Goal: Navigation & Orientation: Find specific page/section

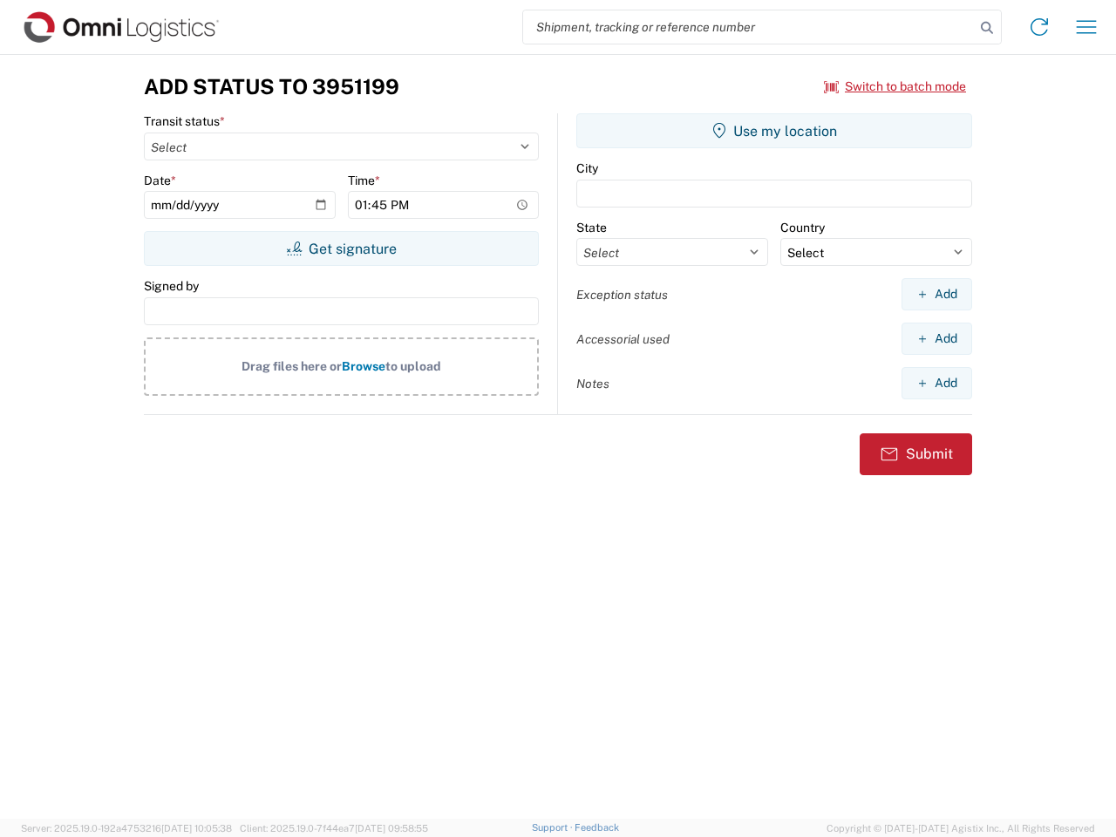
click at [749, 27] on input "search" at bounding box center [749, 26] width 452 height 33
click at [987, 28] on icon at bounding box center [987, 28] width 24 height 24
click at [1039, 27] on icon at bounding box center [1039, 27] width 28 height 28
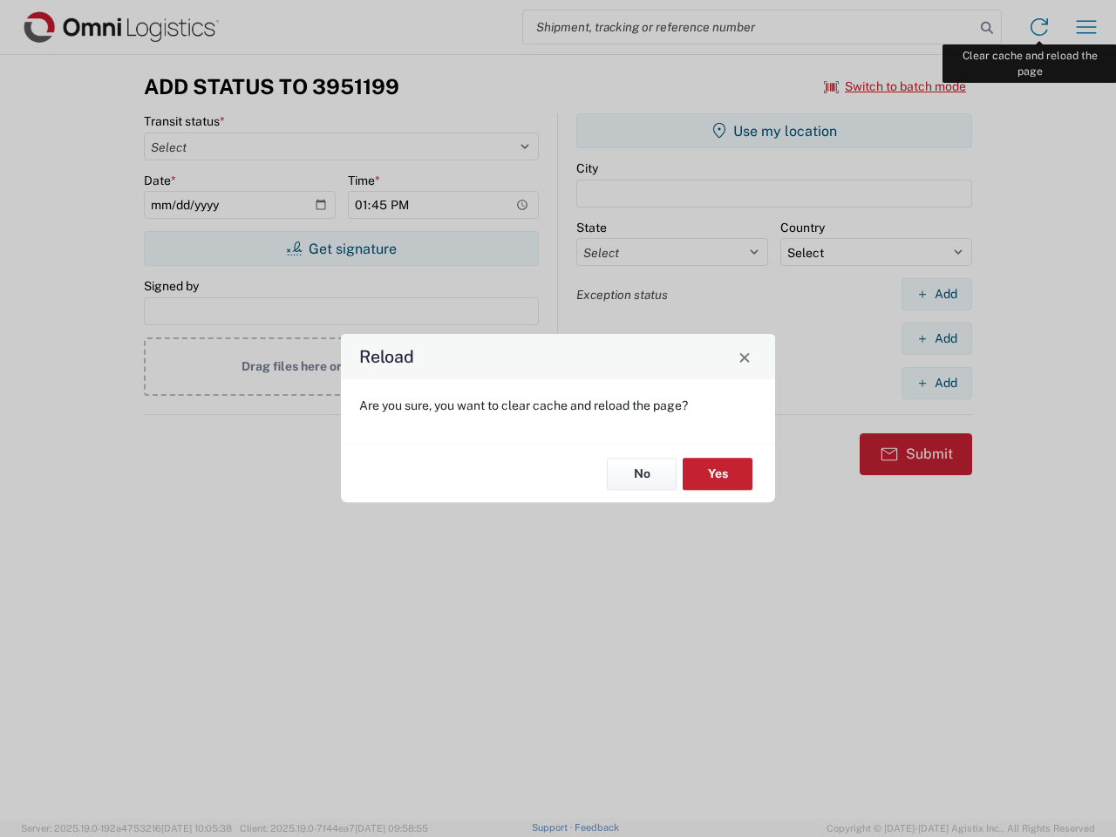
click at [1086, 27] on div "Reload Are you sure, you want to clear cache and reload the page? No Yes" at bounding box center [558, 418] width 1116 height 837
click at [895, 86] on div "Reload Are you sure, you want to clear cache and reload the page? No Yes" at bounding box center [558, 418] width 1116 height 837
click at [341, 248] on div "Reload Are you sure, you want to clear cache and reload the page? No Yes" at bounding box center [558, 418] width 1116 height 837
click at [774, 131] on div "Reload Are you sure, you want to clear cache and reload the page? No Yes" at bounding box center [558, 418] width 1116 height 837
click at [936, 294] on div "Reload Are you sure, you want to clear cache and reload the page? No Yes" at bounding box center [558, 418] width 1116 height 837
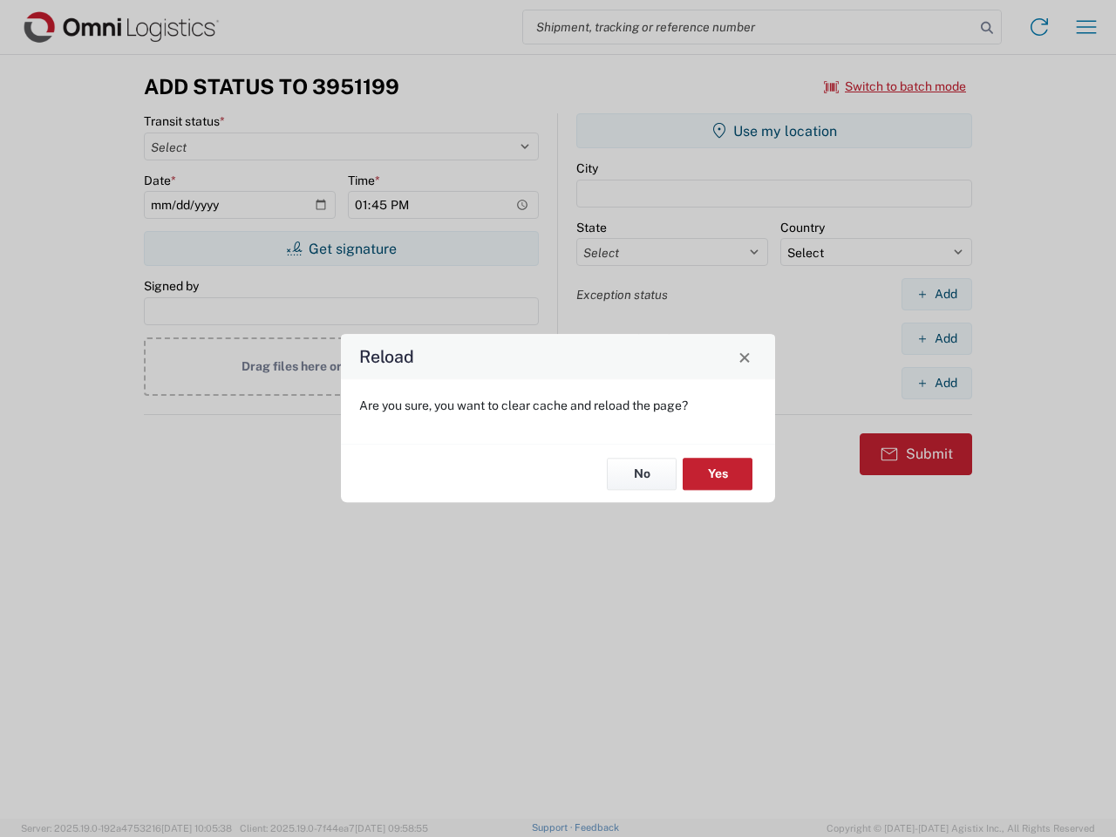
click at [936, 338] on div "Reload Are you sure, you want to clear cache and reload the page? No Yes" at bounding box center [558, 418] width 1116 height 837
click at [936, 383] on div "Reload Are you sure, you want to clear cache and reload the page? No Yes" at bounding box center [558, 418] width 1116 height 837
